Goal: Find specific page/section: Find specific page/section

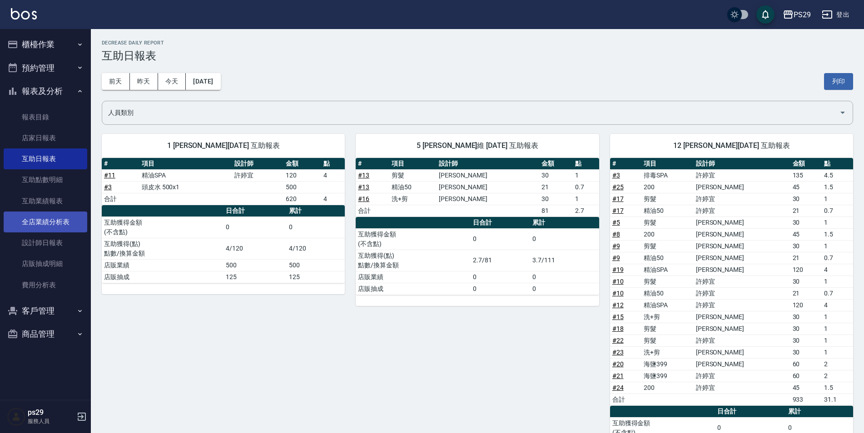
click at [24, 232] on link "全店業績分析表" at bounding box center [46, 222] width 84 height 21
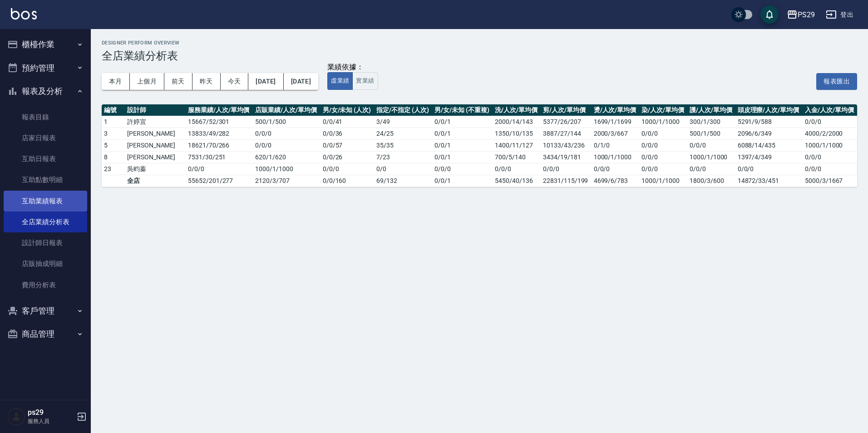
click at [50, 198] on link "互助業績報表" at bounding box center [46, 201] width 84 height 21
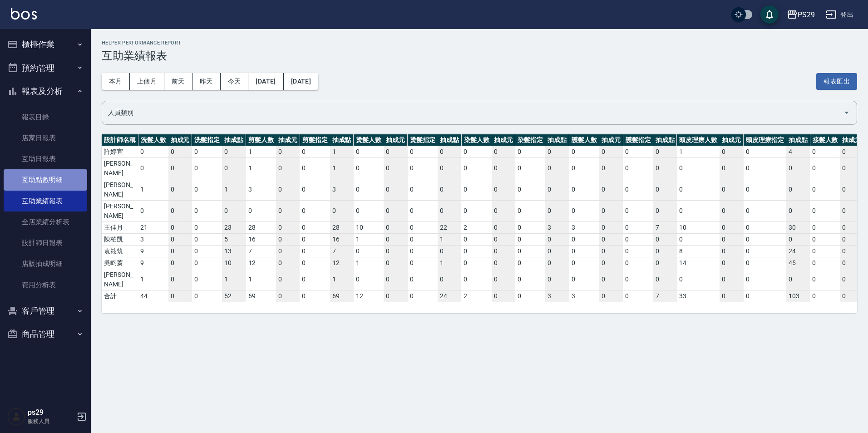
click at [44, 181] on link "互助點數明細" at bounding box center [46, 179] width 84 height 21
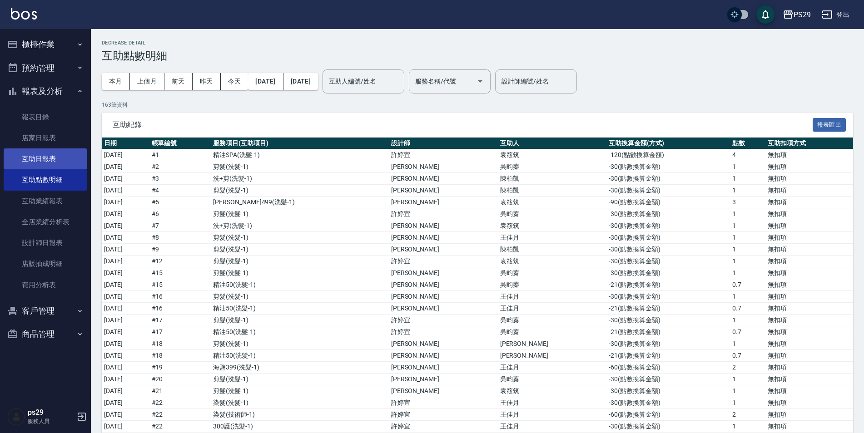
click at [48, 154] on link "互助日報表" at bounding box center [46, 158] width 84 height 21
